Goal: Register for event/course

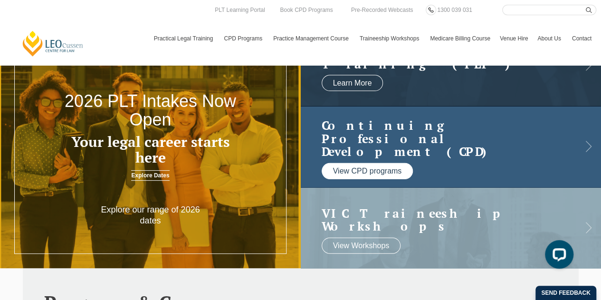
click at [387, 162] on link "View CPD programs" at bounding box center [368, 170] width 92 height 16
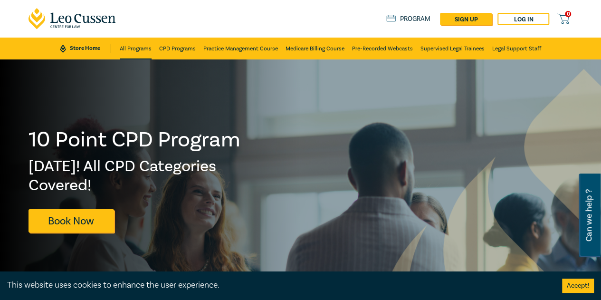
click at [133, 50] on link "All Programs" at bounding box center [136, 49] width 32 height 22
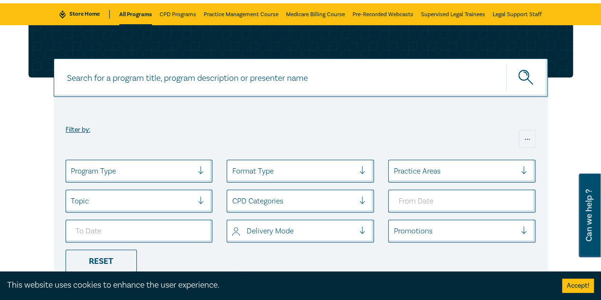
scroll to position [95, 0]
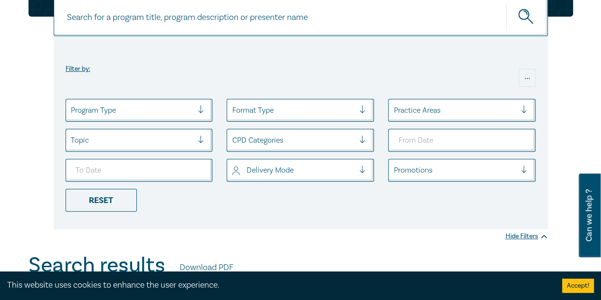
click at [446, 122] on ul "Program Type Format Type Practice Areas Topic CPD Categories Delivery Mode Prom…" at bounding box center [300, 155] width 484 height 113
click at [452, 116] on div at bounding box center [454, 110] width 123 height 12
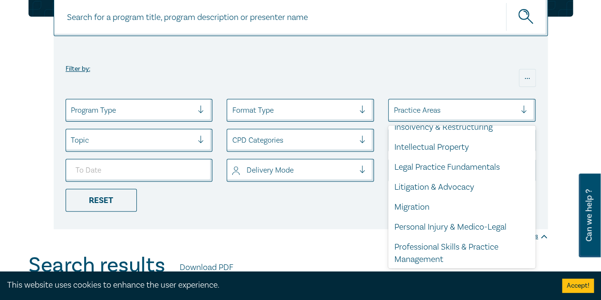
scroll to position [237, 0]
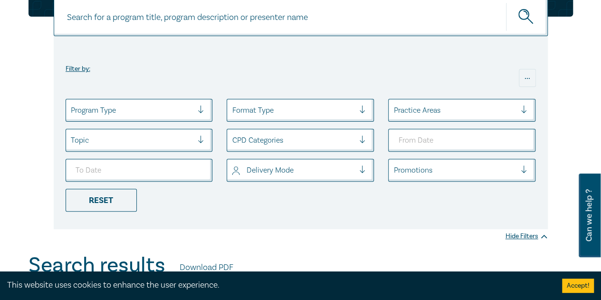
click at [498, 114] on div at bounding box center [454, 110] width 123 height 12
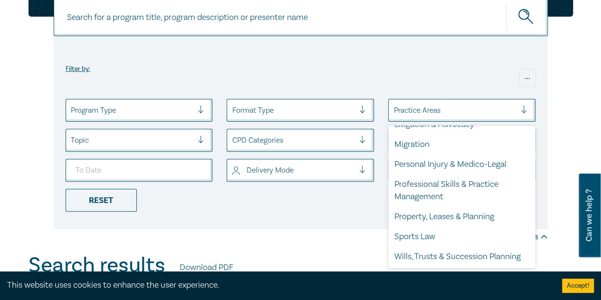
scroll to position [304, 0]
